Goal: Book appointment/travel/reservation

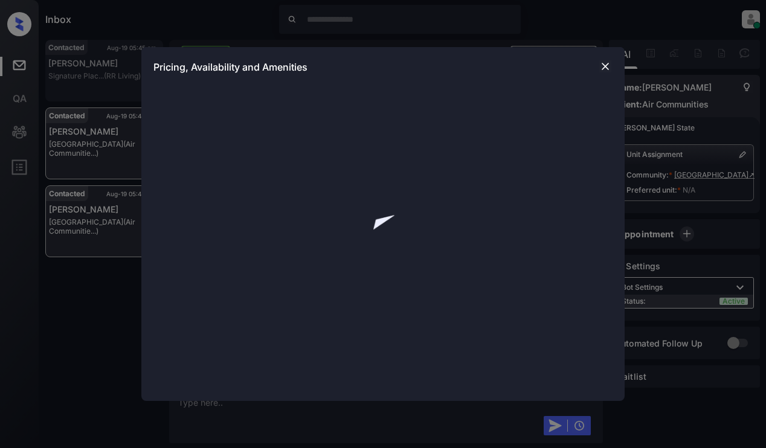
scroll to position [709, 0]
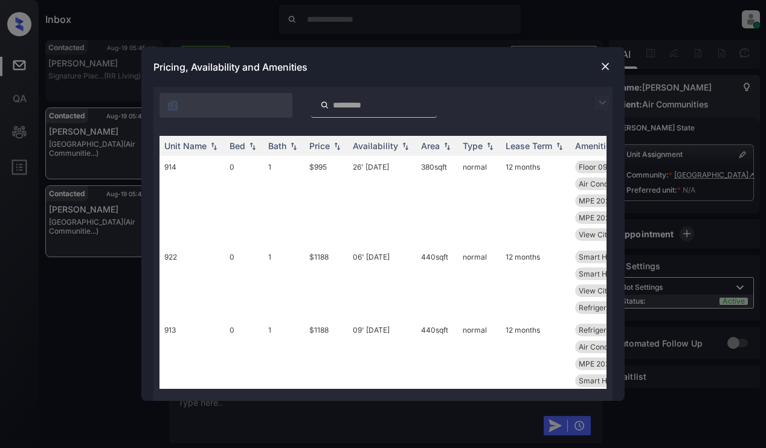
click at [604, 103] on img at bounding box center [602, 102] width 14 height 14
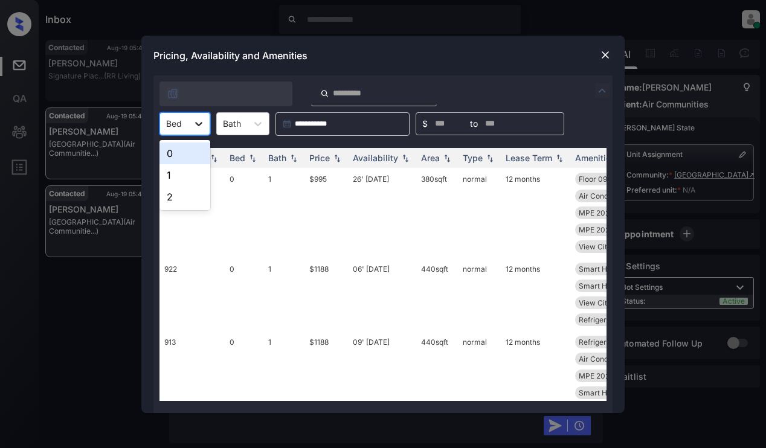
click at [188, 130] on div at bounding box center [199, 124] width 22 height 22
click at [184, 150] on div "0" at bounding box center [184, 153] width 51 height 22
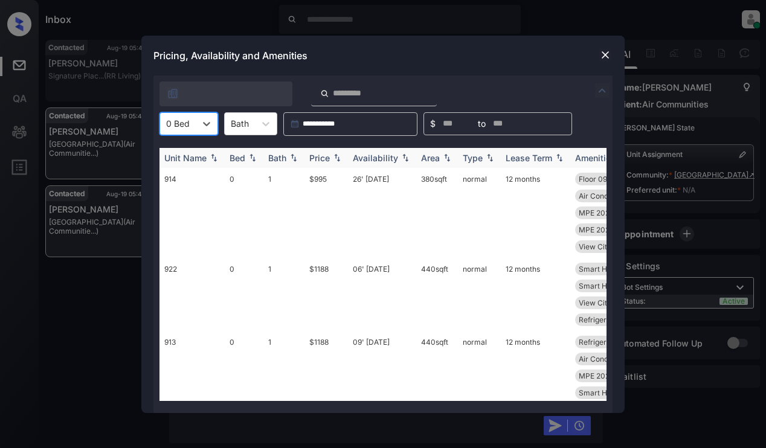
click at [324, 157] on div "Price" at bounding box center [319, 158] width 21 height 10
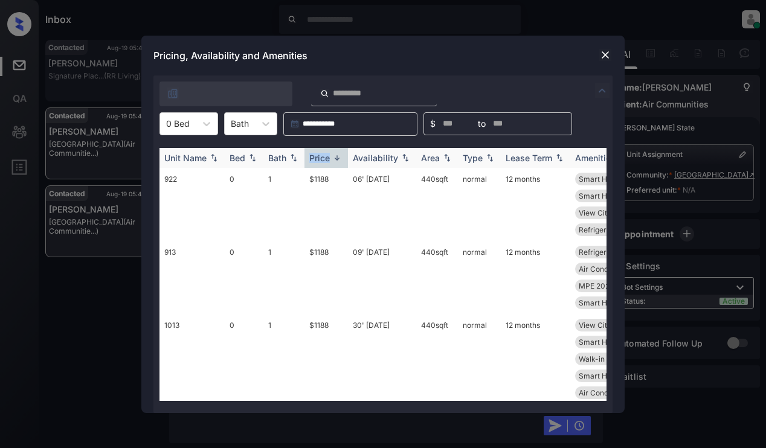
click at [324, 157] on div "Price" at bounding box center [319, 158] width 21 height 10
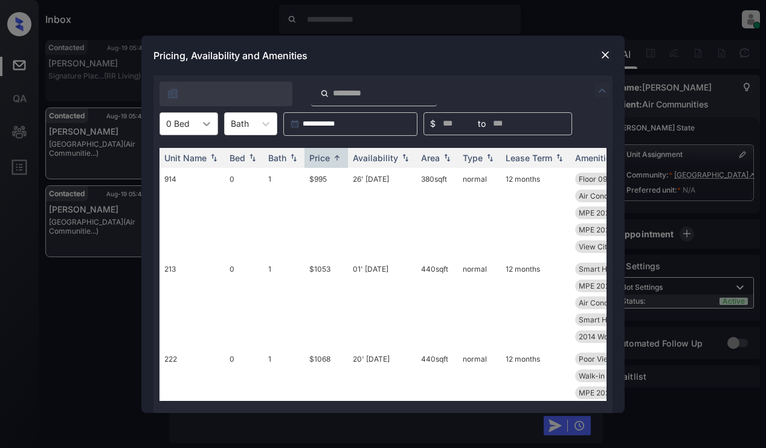
click at [200, 118] on icon at bounding box center [206, 124] width 12 height 12
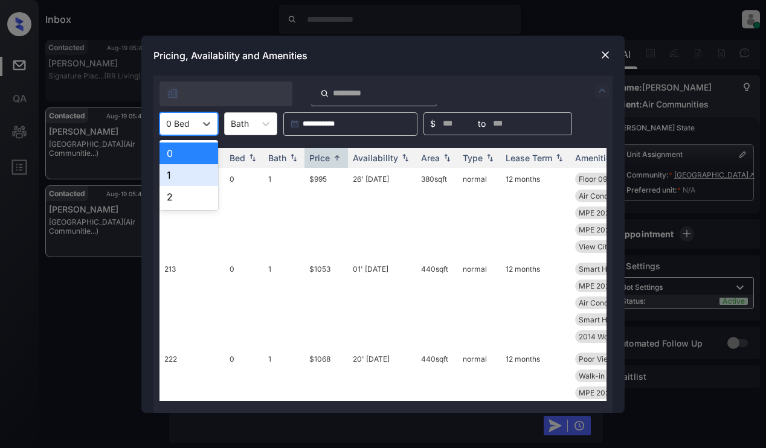
click at [182, 173] on div "1" at bounding box center [188, 175] width 59 height 22
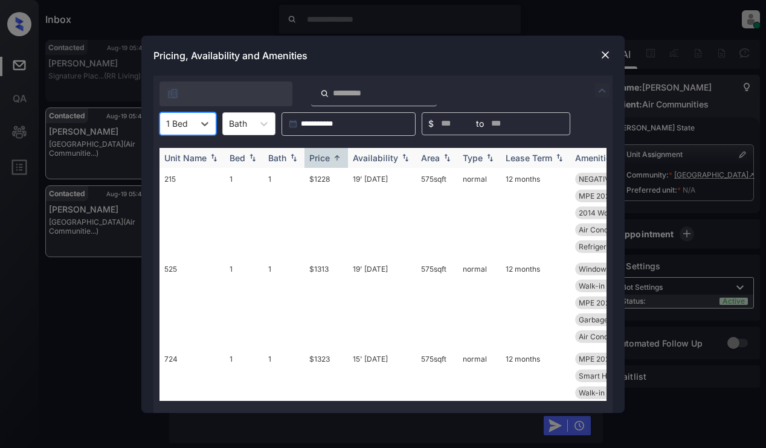
click at [333, 155] on img at bounding box center [337, 157] width 12 height 9
click at [333, 155] on img at bounding box center [337, 157] width 12 height 8
click at [603, 53] on img at bounding box center [605, 55] width 12 height 12
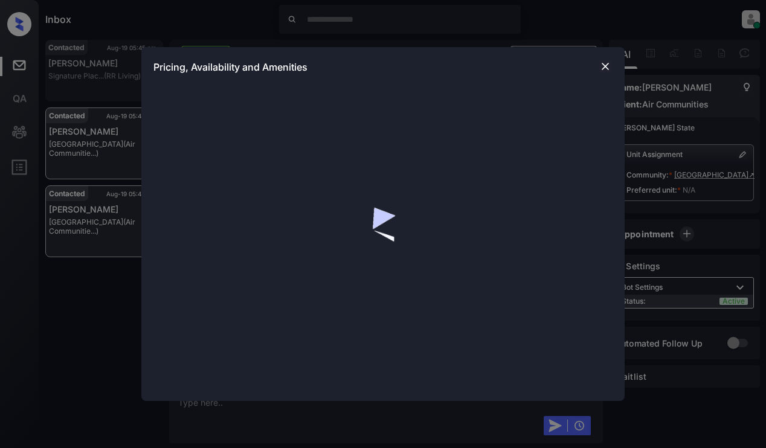
scroll to position [1131, 0]
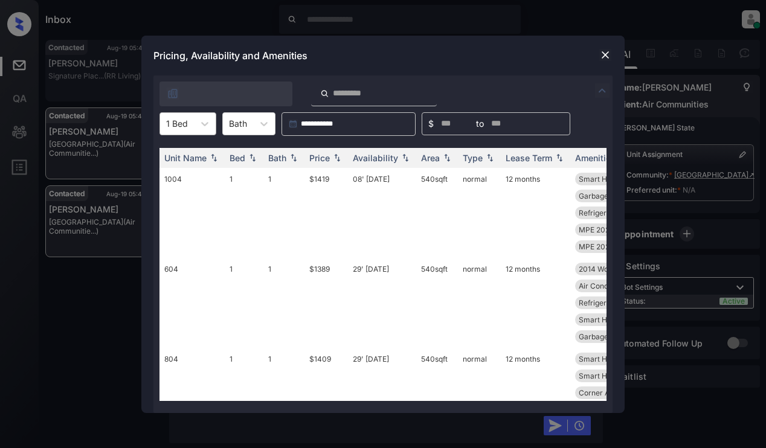
click at [178, 127] on div at bounding box center [177, 123] width 22 height 13
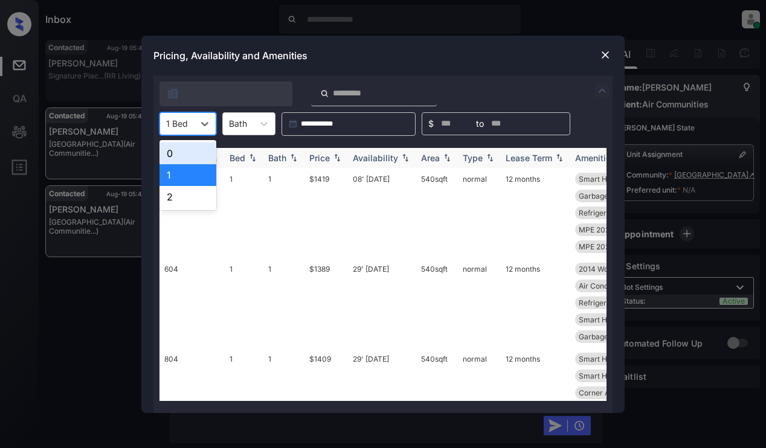
click at [182, 153] on div "0" at bounding box center [187, 153] width 57 height 22
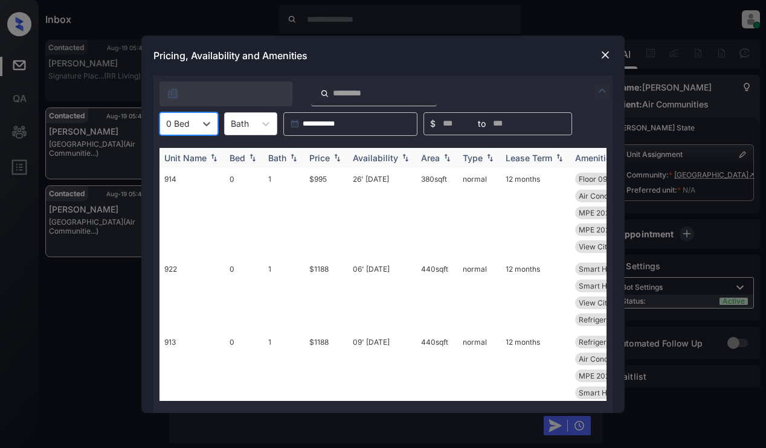
click at [316, 156] on div "Price" at bounding box center [319, 158] width 21 height 10
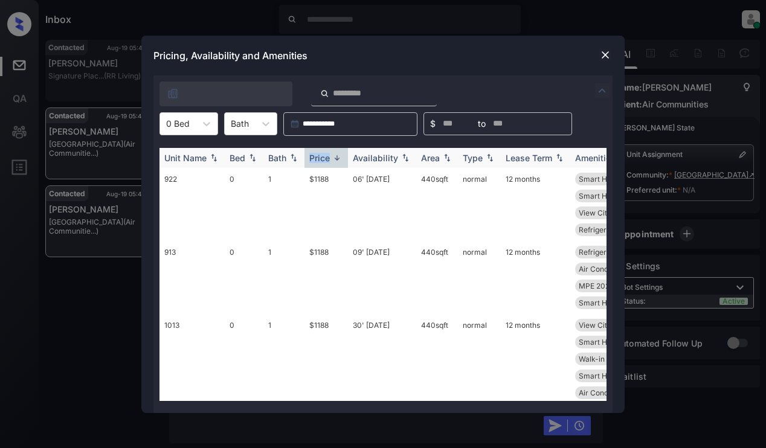
click at [316, 156] on div "Price" at bounding box center [319, 158] width 21 height 10
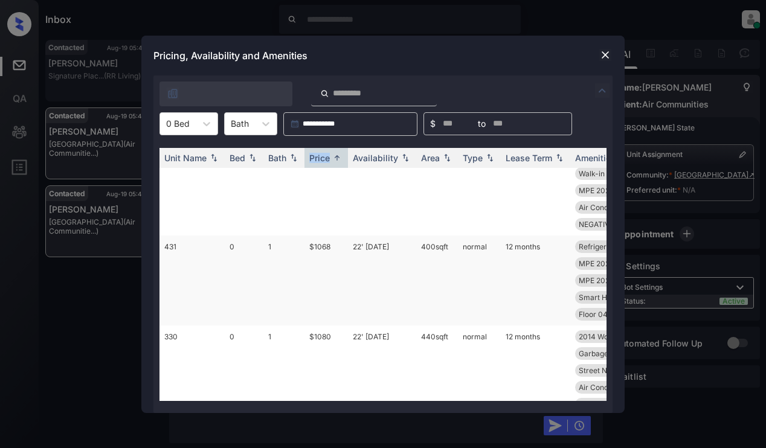
scroll to position [0, 0]
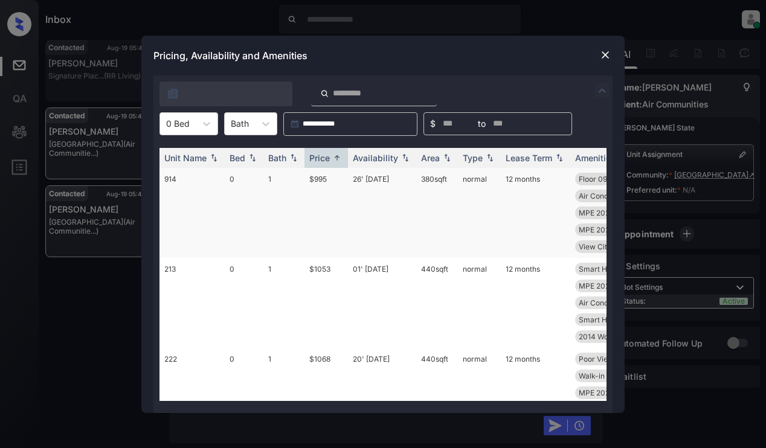
click at [337, 190] on td "$995" at bounding box center [325, 213] width 43 height 90
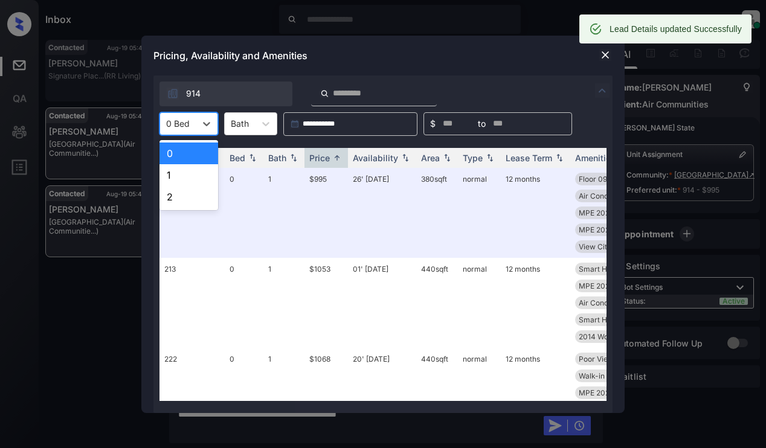
click at [176, 118] on div at bounding box center [178, 123] width 24 height 13
click at [184, 173] on div "1" at bounding box center [188, 175] width 59 height 22
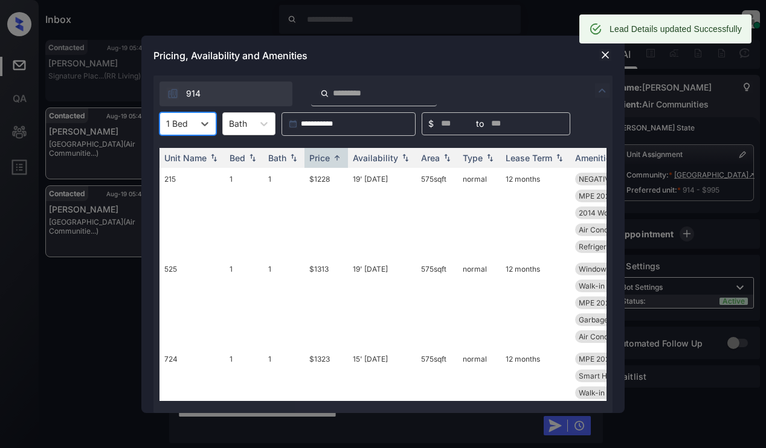
click at [601, 56] on img at bounding box center [605, 55] width 12 height 12
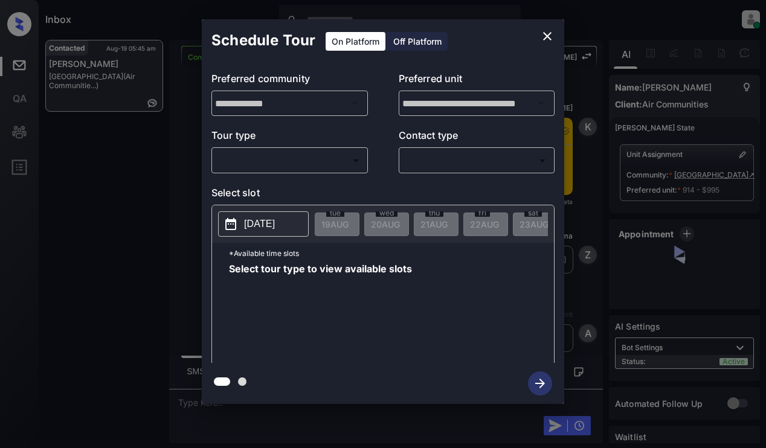
scroll to position [1451, 0]
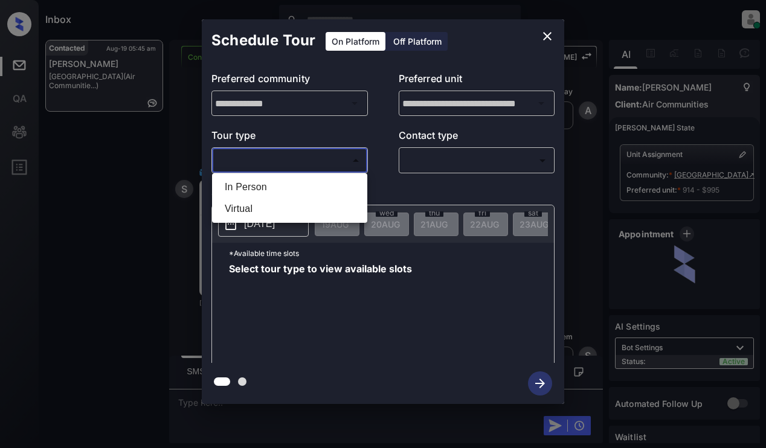
click at [273, 163] on body "Inbox [PERSON_NAME] Online Set yourself offline Set yourself on break Profile S…" at bounding box center [383, 224] width 766 height 448
click at [278, 184] on li "In Person" at bounding box center [289, 187] width 149 height 22
type input "********"
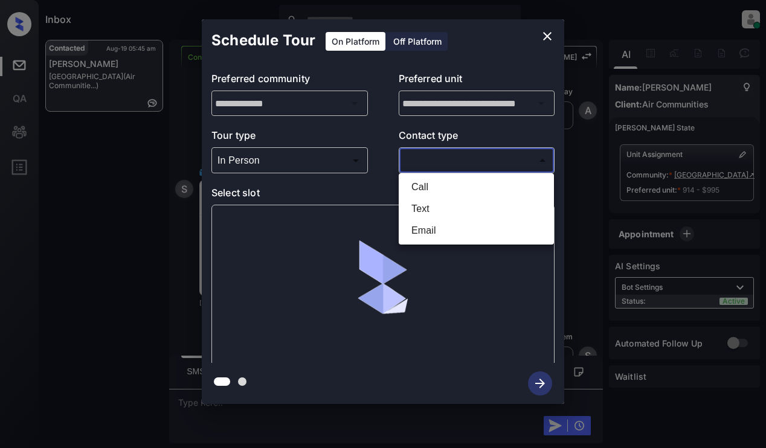
click at [455, 164] on body "Inbox [PERSON_NAME] Online Set yourself offline Set yourself on break Profile S…" at bounding box center [383, 224] width 766 height 448
click at [446, 231] on li "Email" at bounding box center [475, 231] width 149 height 22
type input "*****"
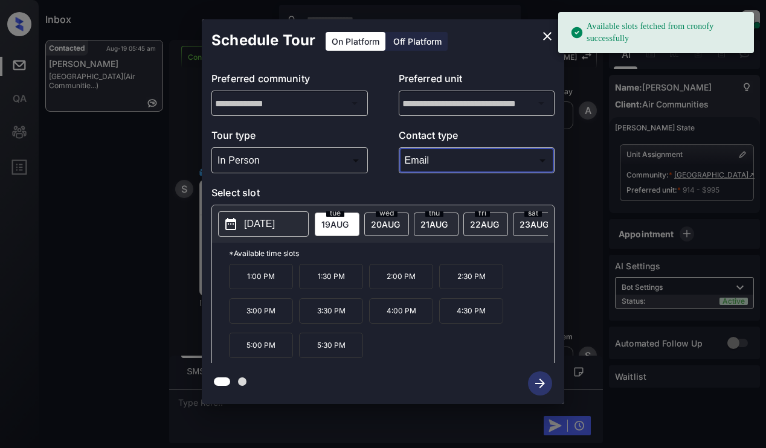
click at [336, 219] on span "[DATE]" at bounding box center [334, 224] width 27 height 10
click at [279, 347] on p "5:00 PM" at bounding box center [261, 345] width 64 height 25
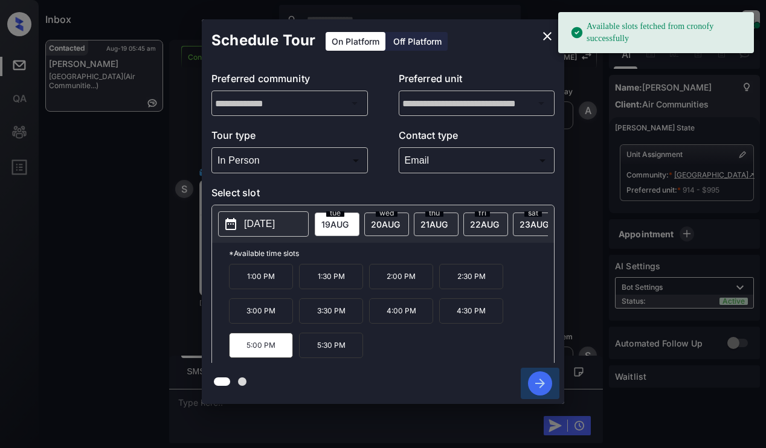
click at [536, 379] on icon "button" at bounding box center [540, 383] width 24 height 24
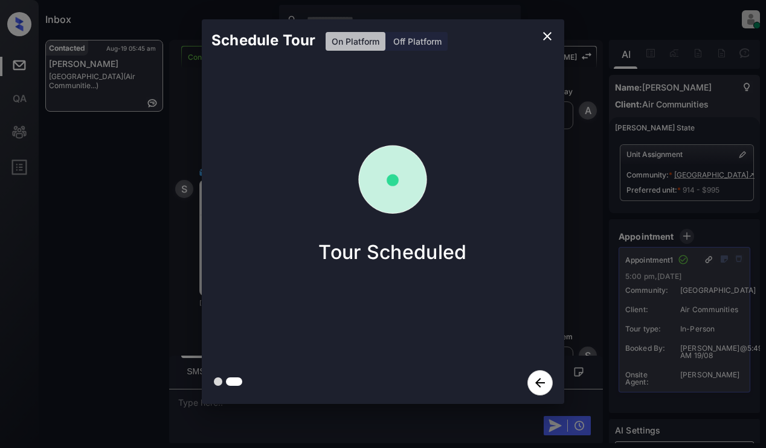
click at [152, 224] on div "Schedule Tour On Platform Off Platform Tour Scheduled" at bounding box center [383, 211] width 766 height 423
